Goal: Browse casually: Explore the website without a specific task or goal

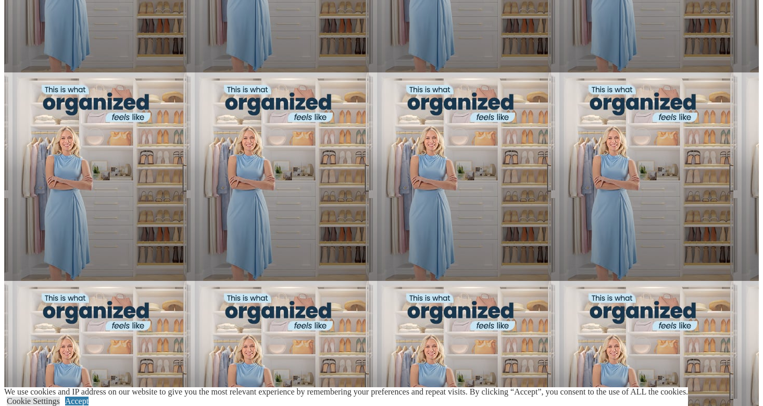
scroll to position [700, 0]
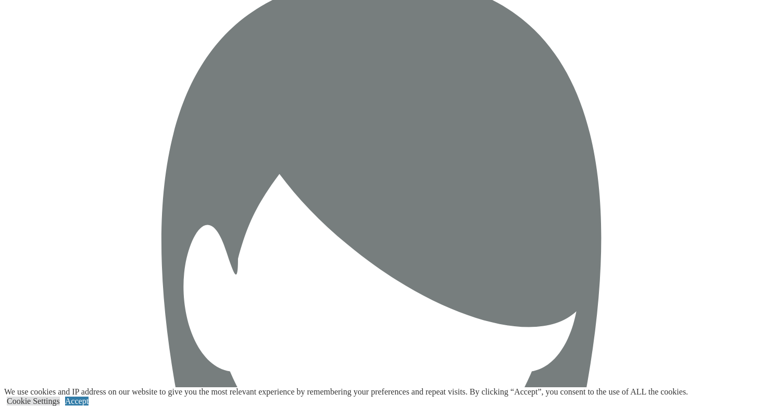
scroll to position [3182, 0]
